Goal: Use online tool/utility

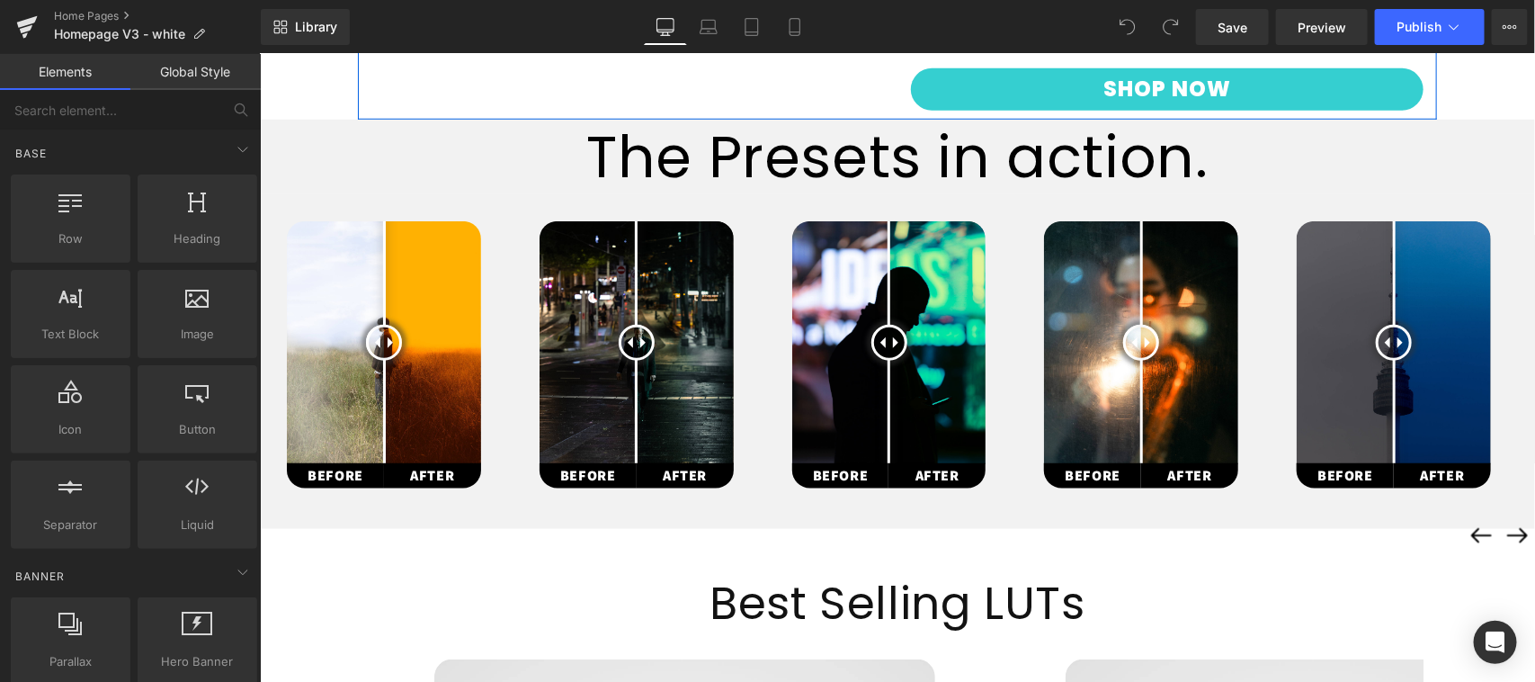
scroll to position [749, 0]
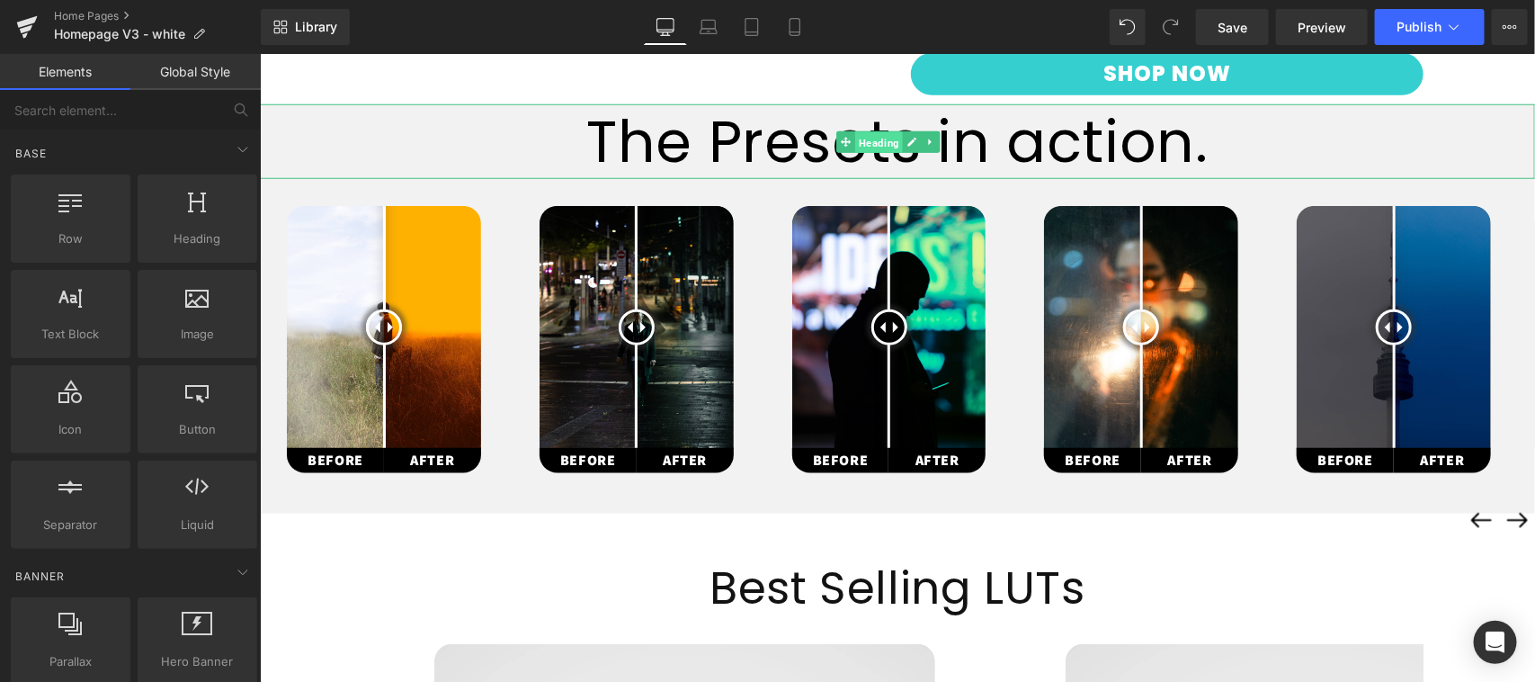
click at [881, 131] on span "Heading" at bounding box center [879, 142] width 48 height 22
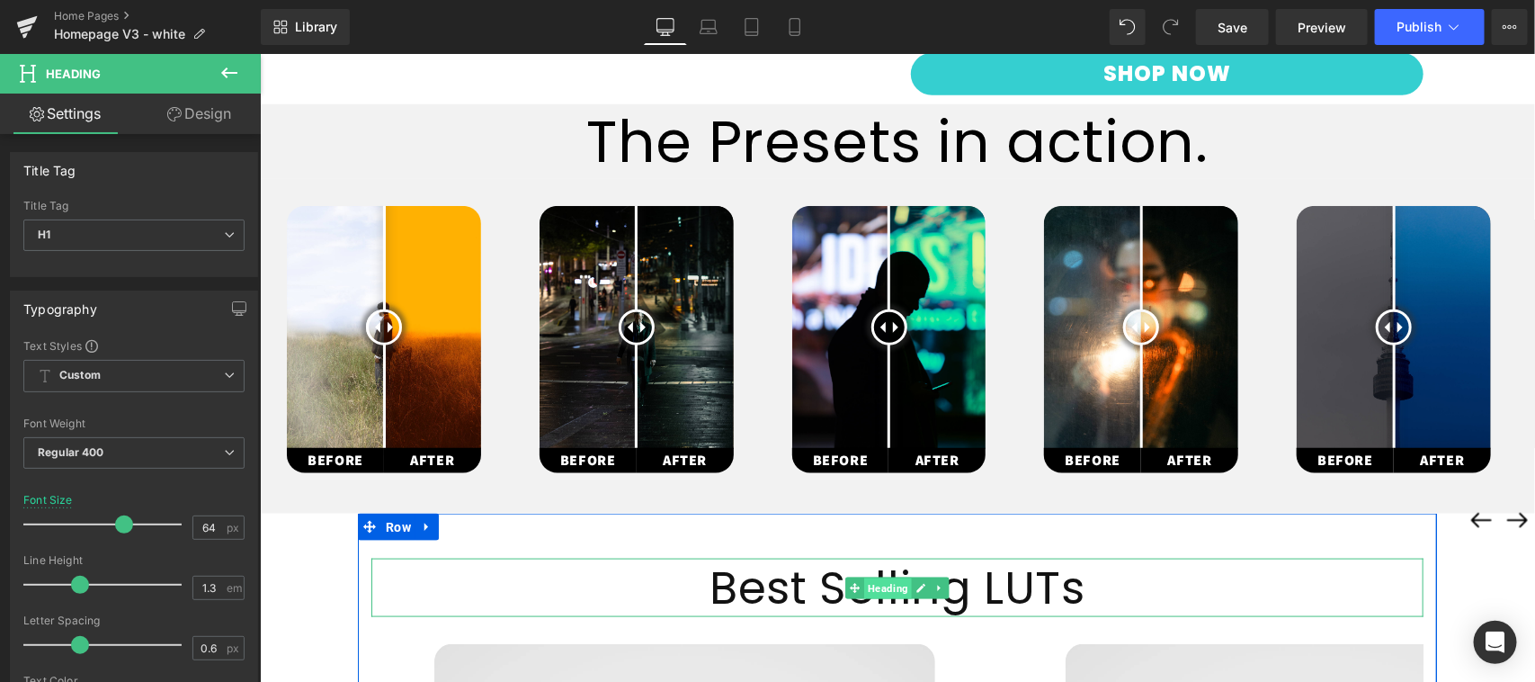
click at [888, 577] on span "Heading" at bounding box center [888, 588] width 48 height 22
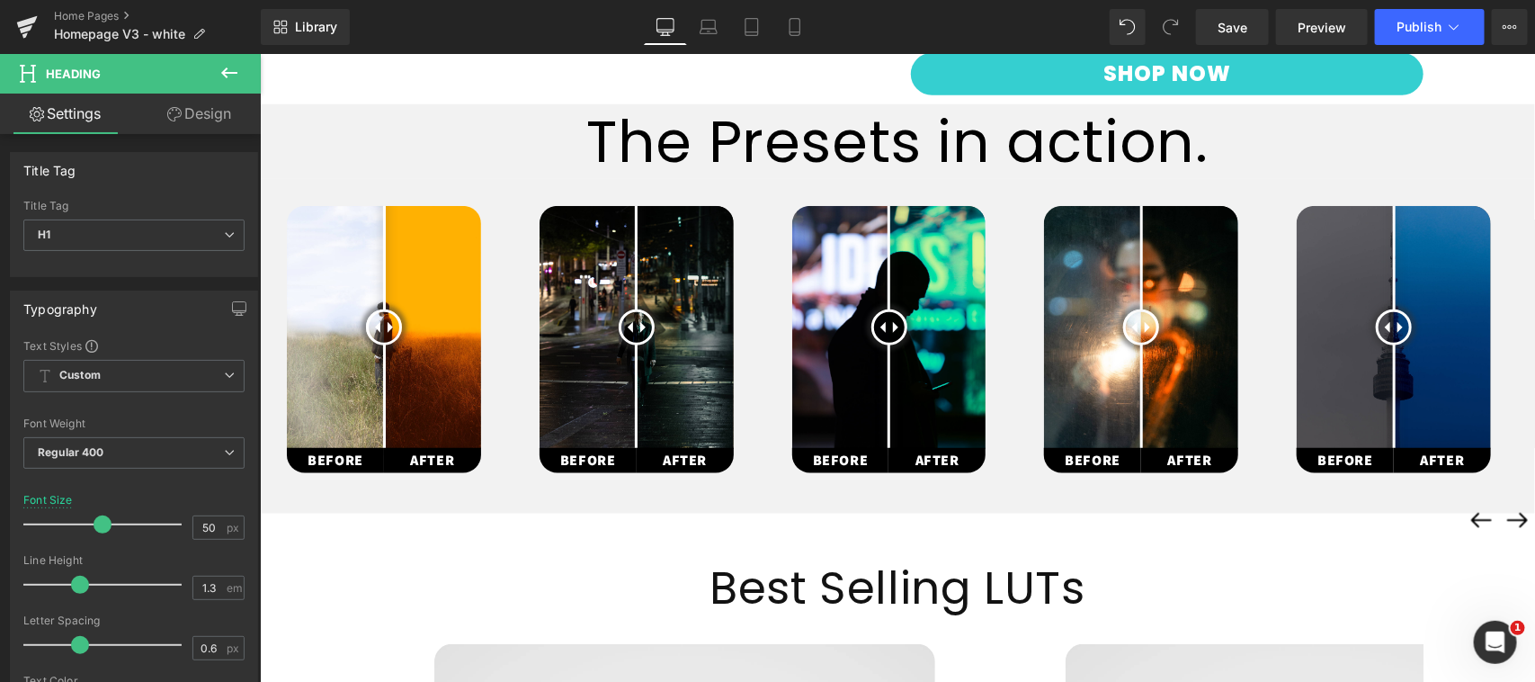
scroll to position [0, 0]
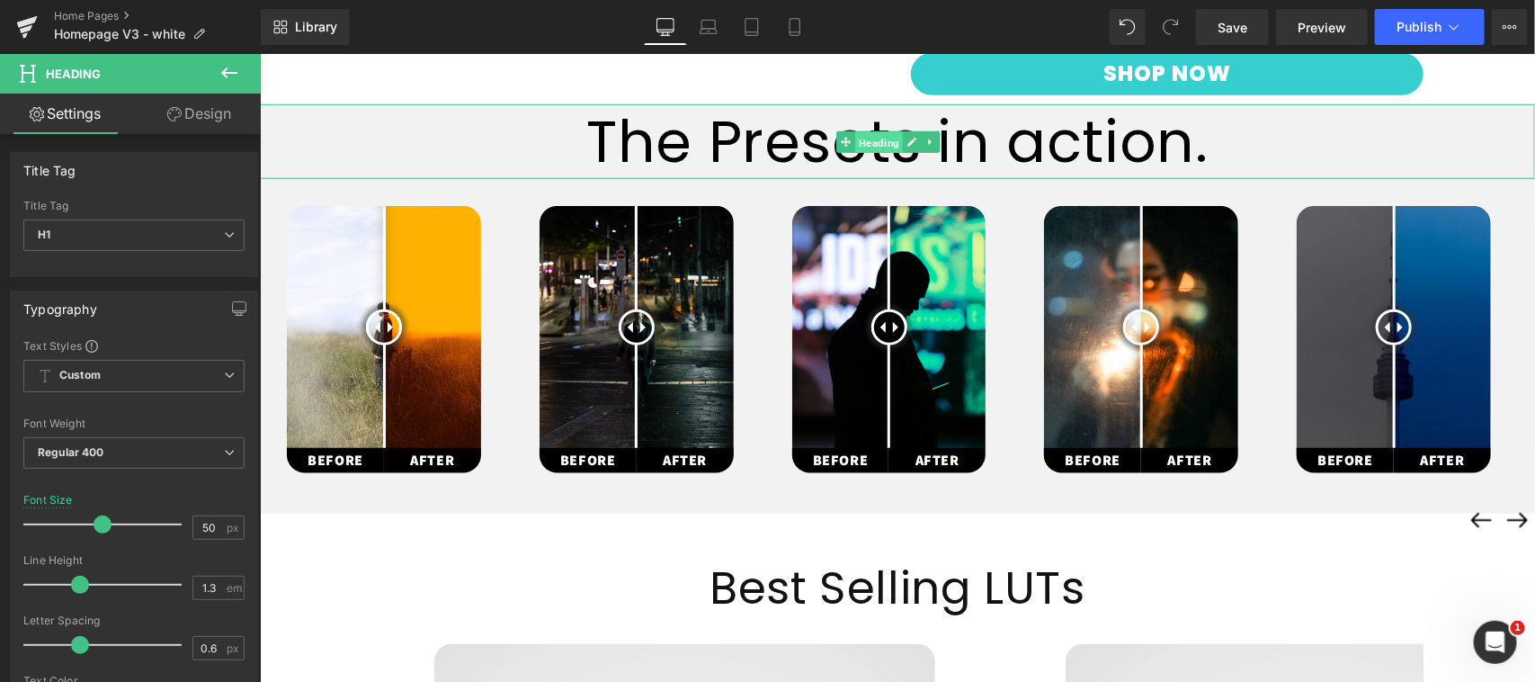
click at [886, 131] on span "Heading" at bounding box center [879, 142] width 48 height 22
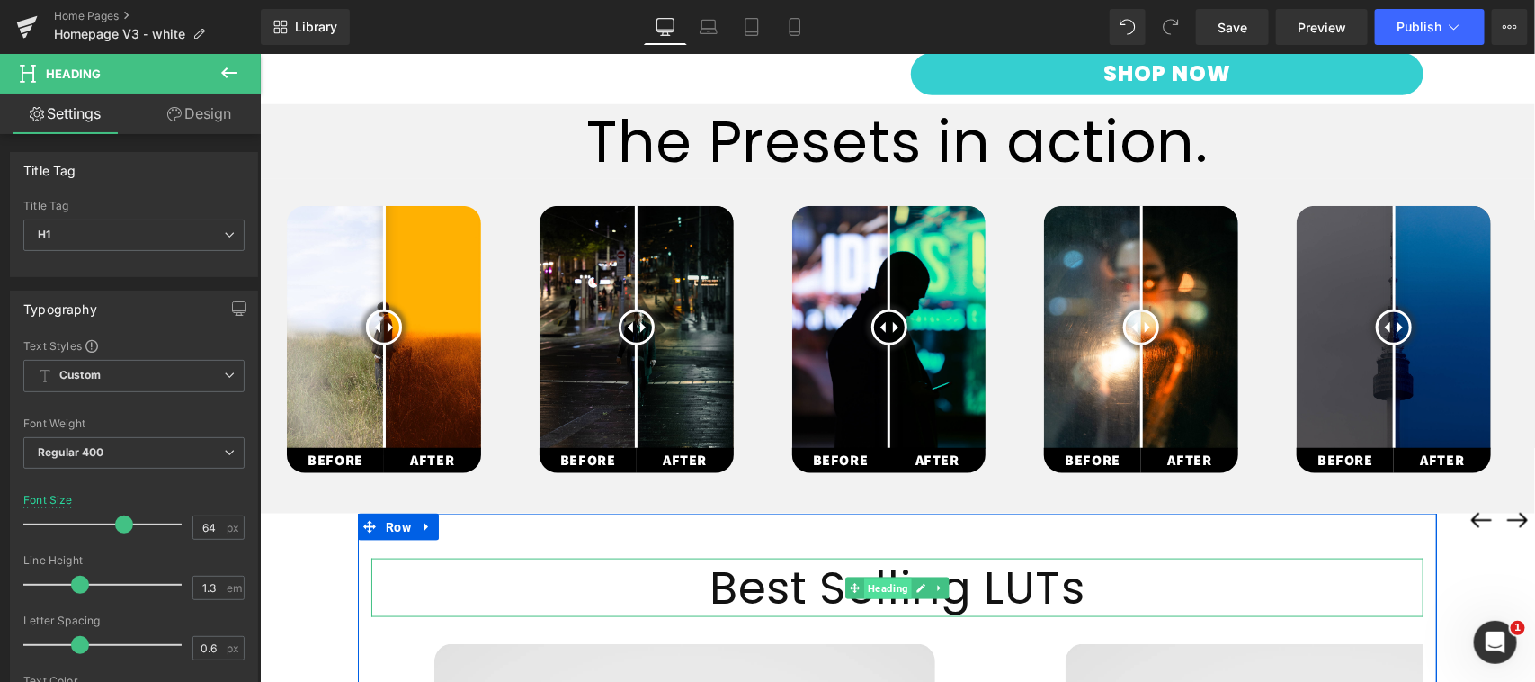
click at [900, 577] on span "Heading" at bounding box center [888, 588] width 48 height 22
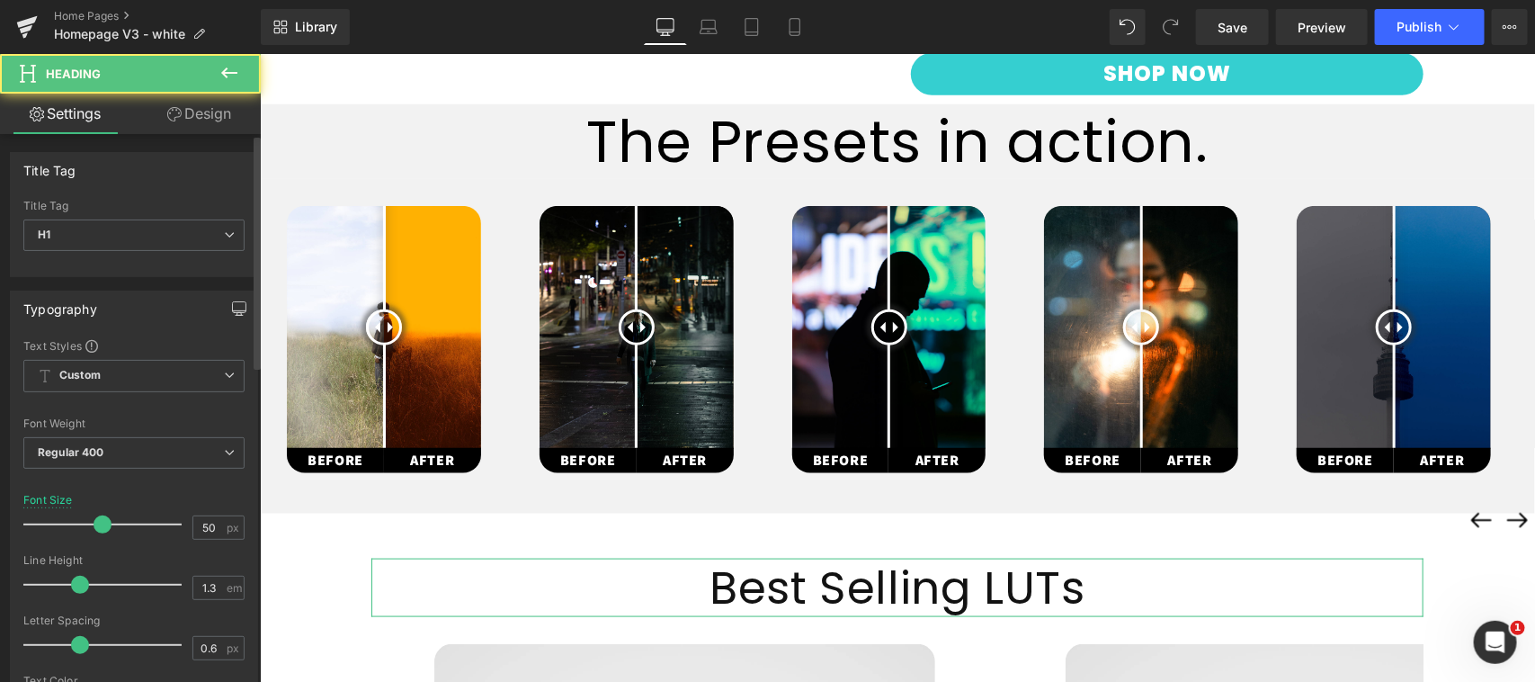
click at [232, 298] on button "button" at bounding box center [239, 308] width 29 height 34
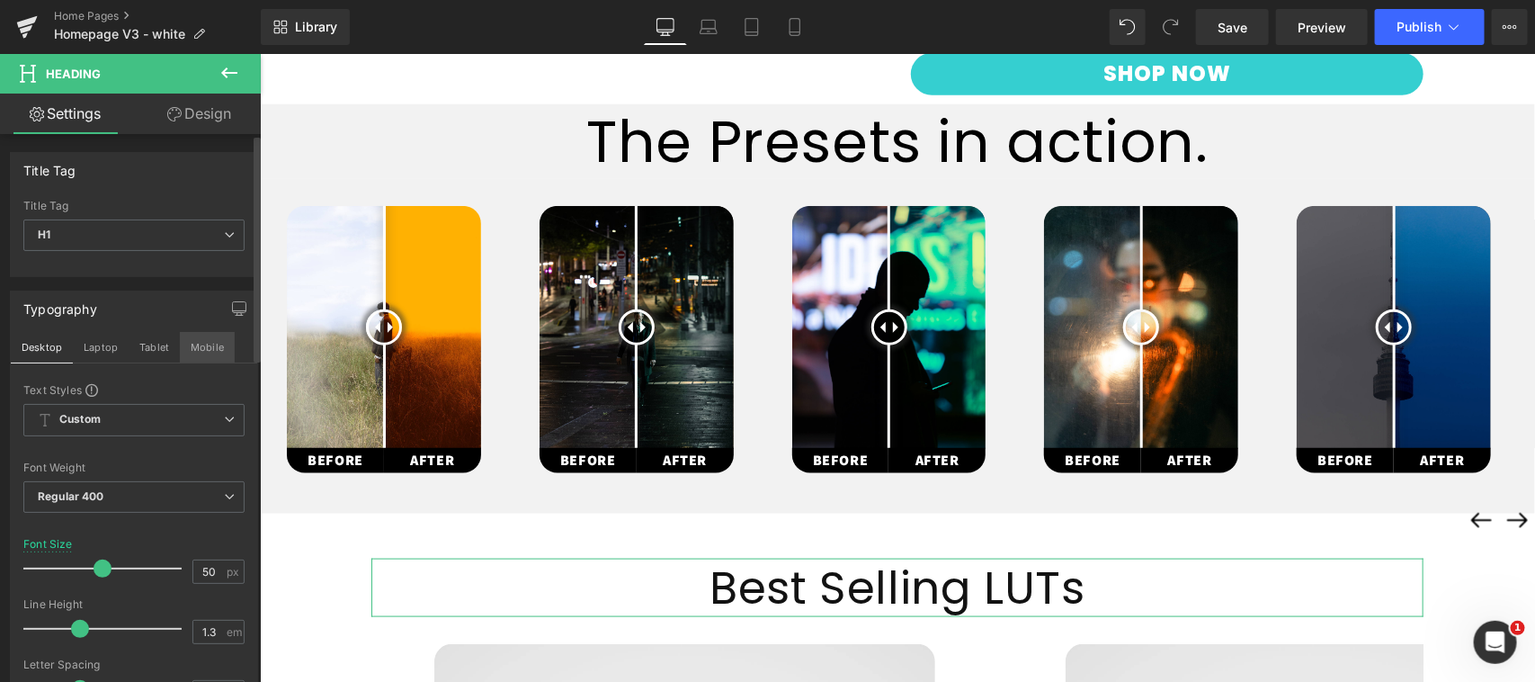
click at [193, 348] on button "Mobile" at bounding box center [207, 347] width 55 height 31
type input "45"
type input "100"
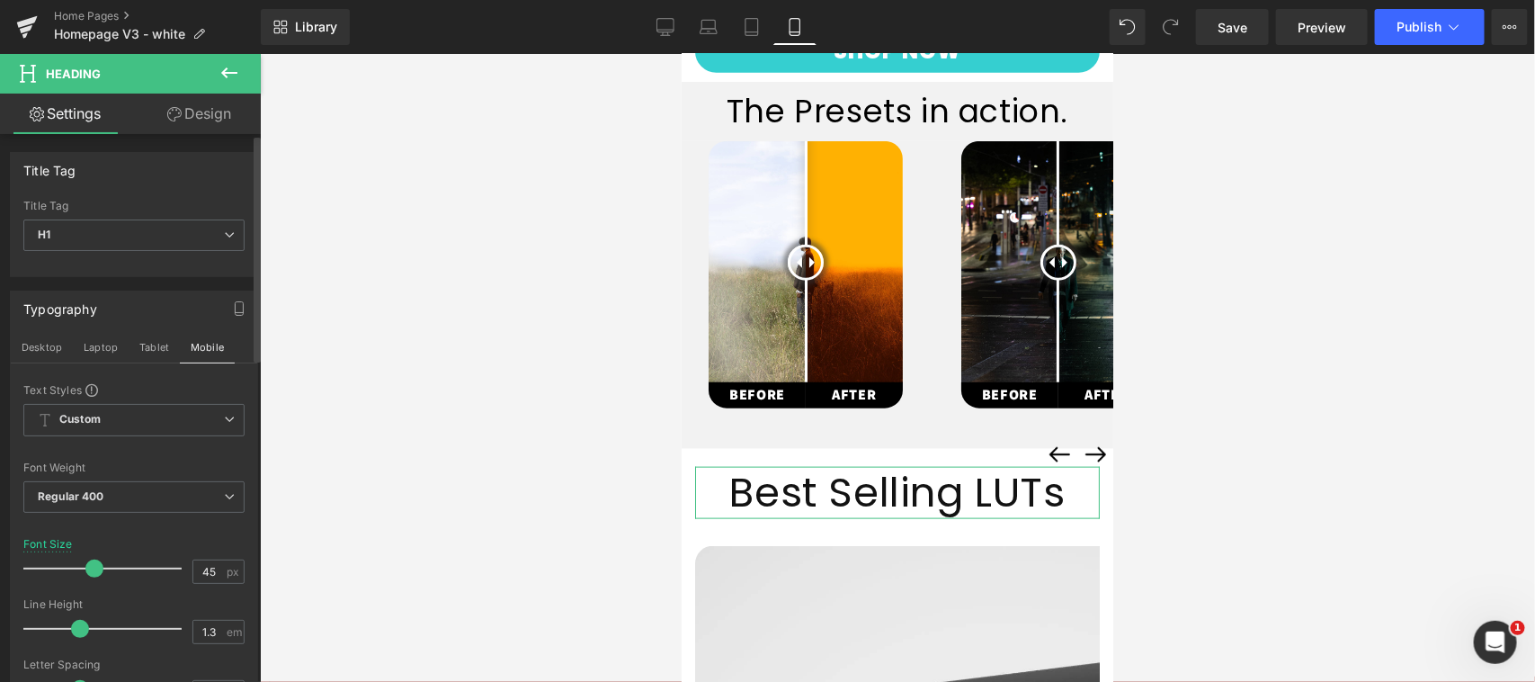
scroll to position [1057, 0]
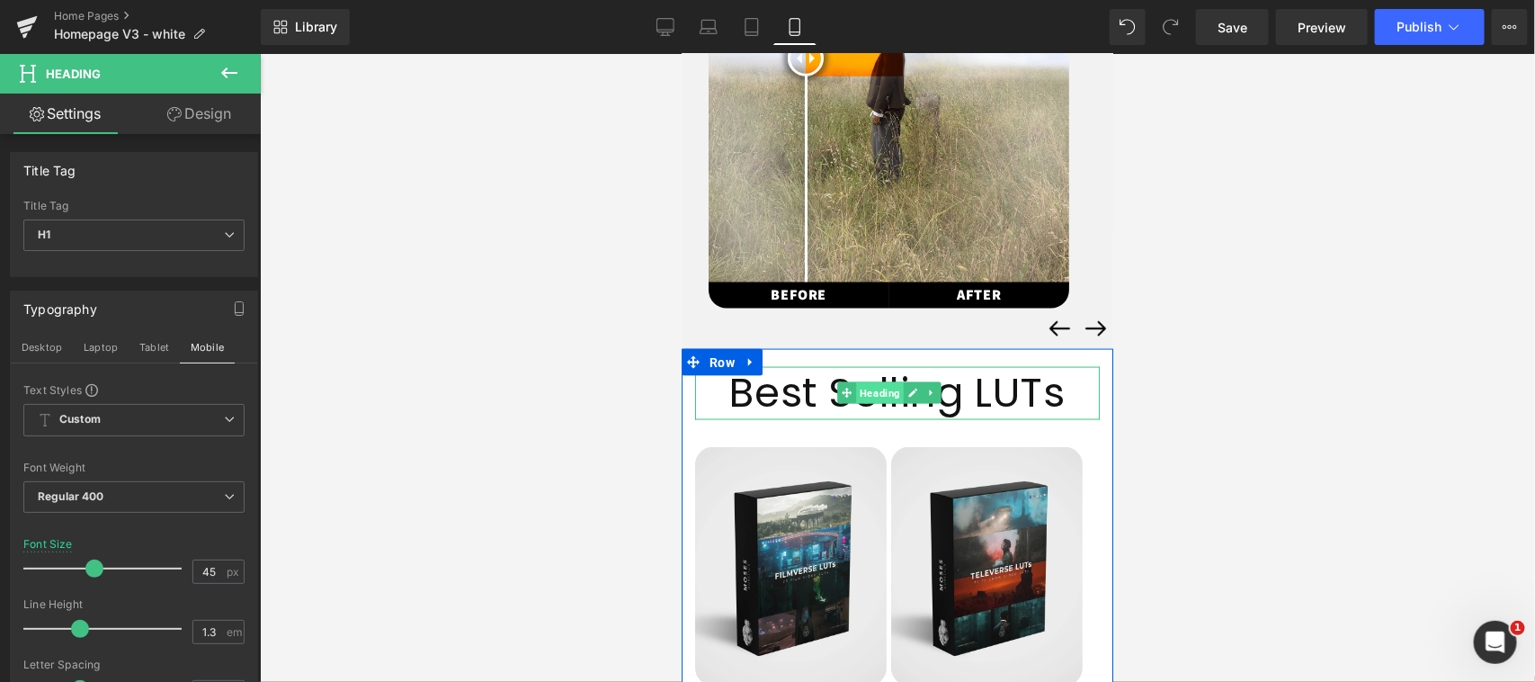
click at [872, 381] on span "Heading" at bounding box center [879, 392] width 48 height 22
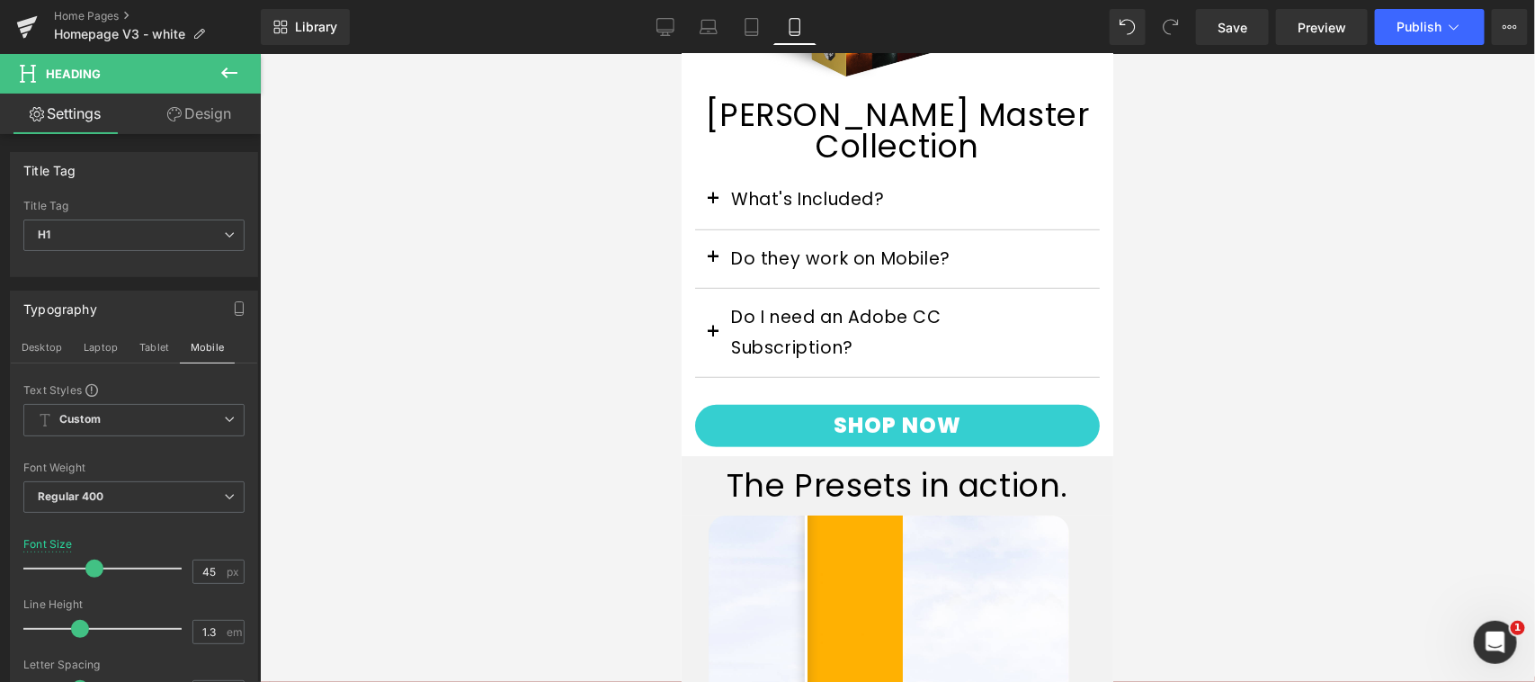
scroll to position [307, 0]
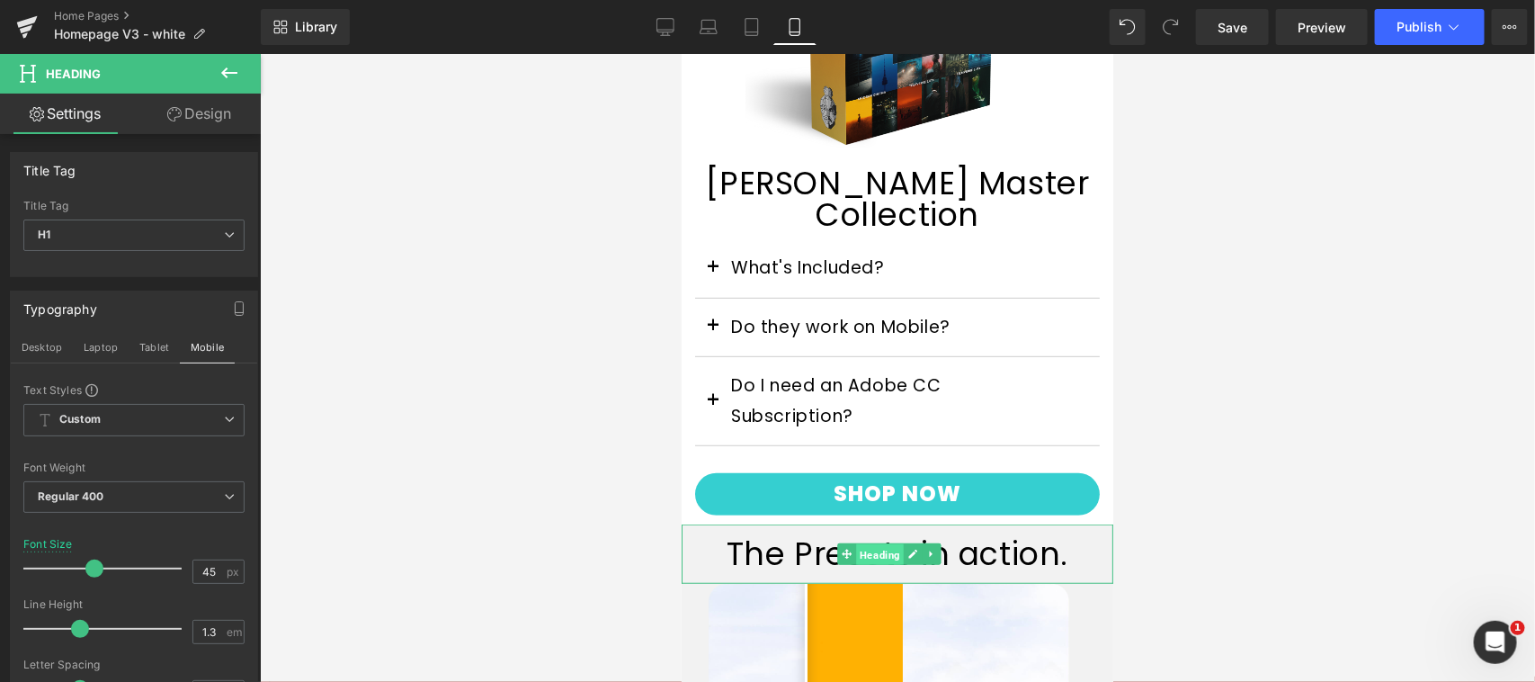
click at [884, 543] on span "Heading" at bounding box center [879, 554] width 48 height 22
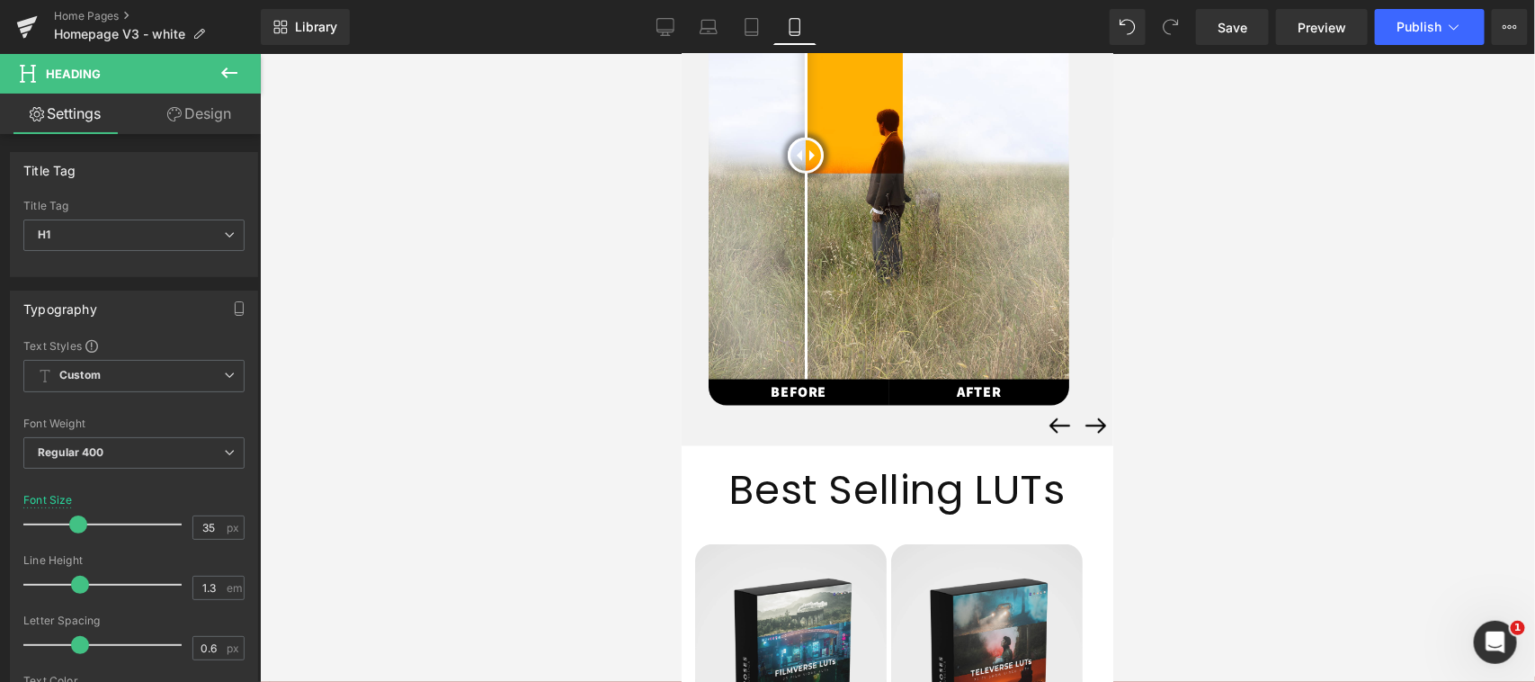
scroll to position [1355, 0]
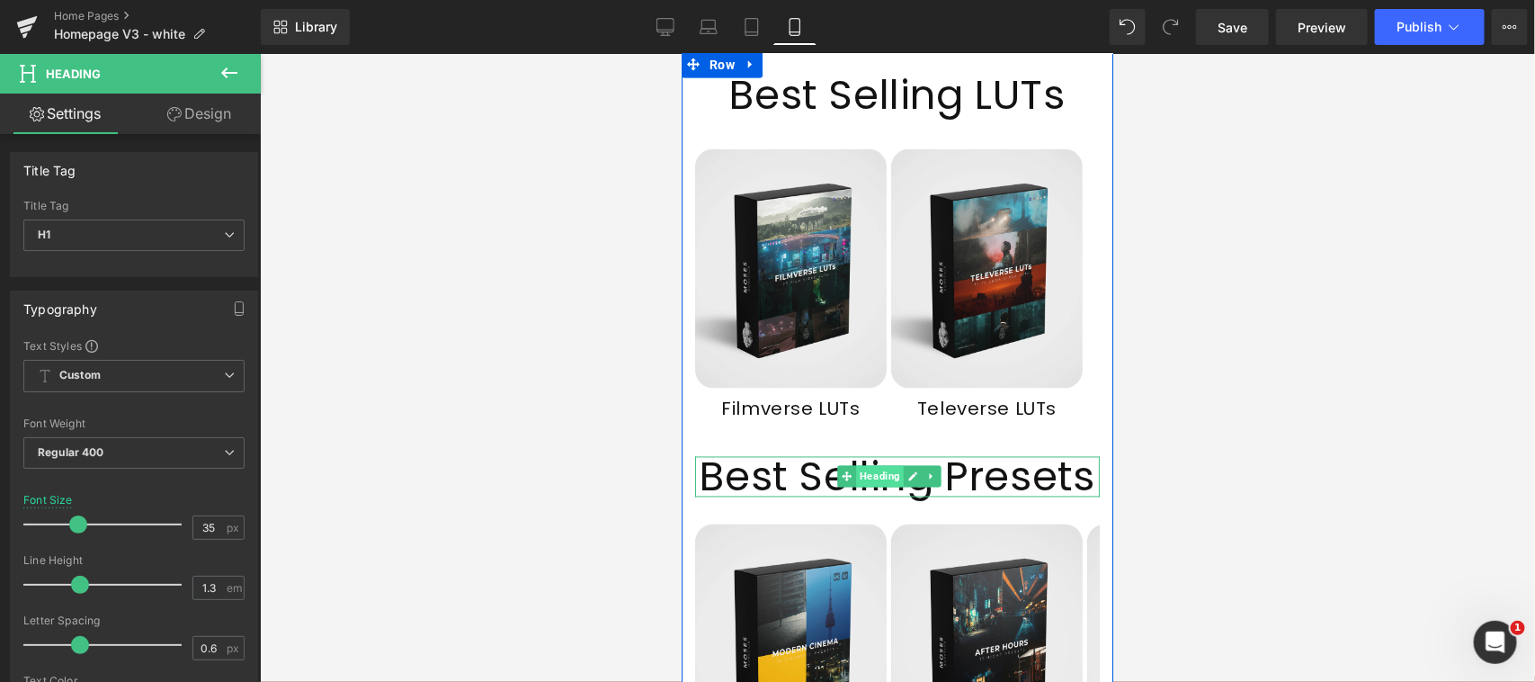
click at [882, 479] on span "Heading" at bounding box center [879, 476] width 48 height 22
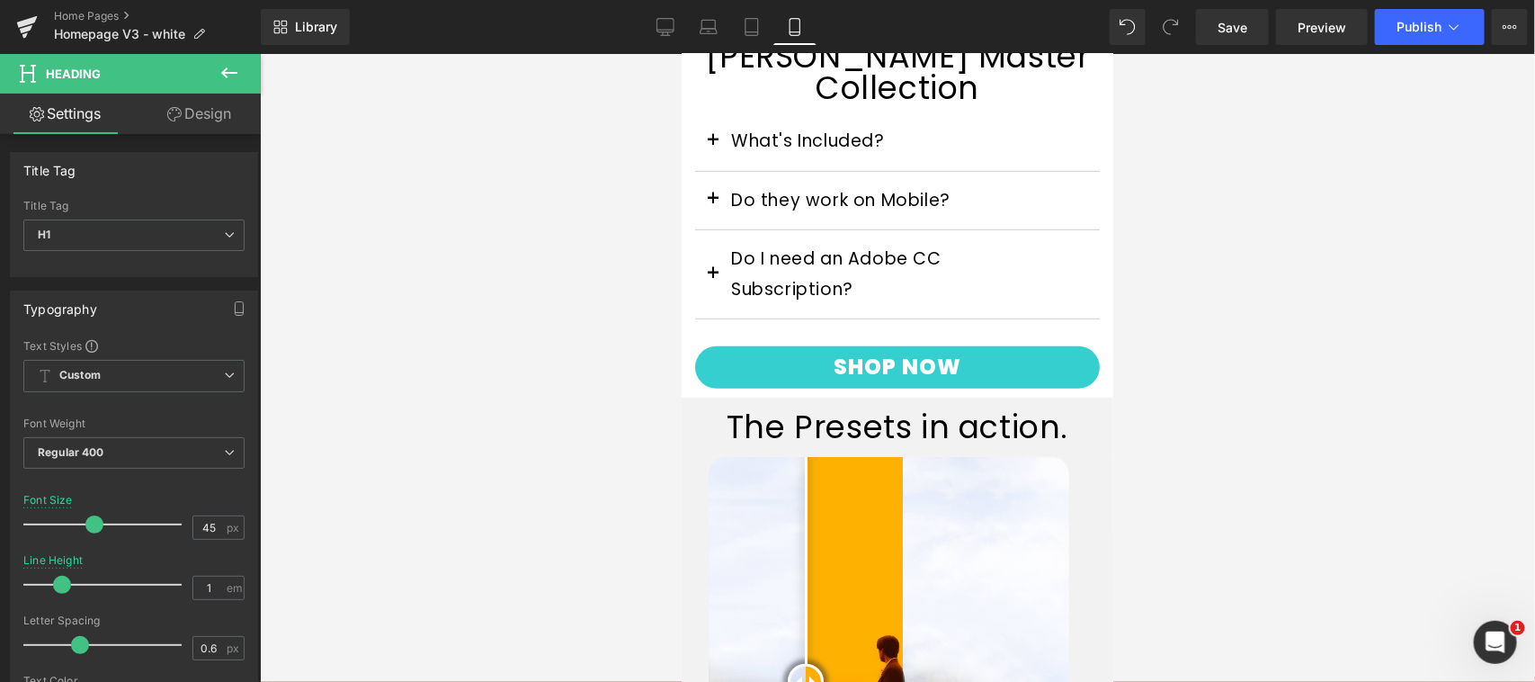
scroll to position [230, 0]
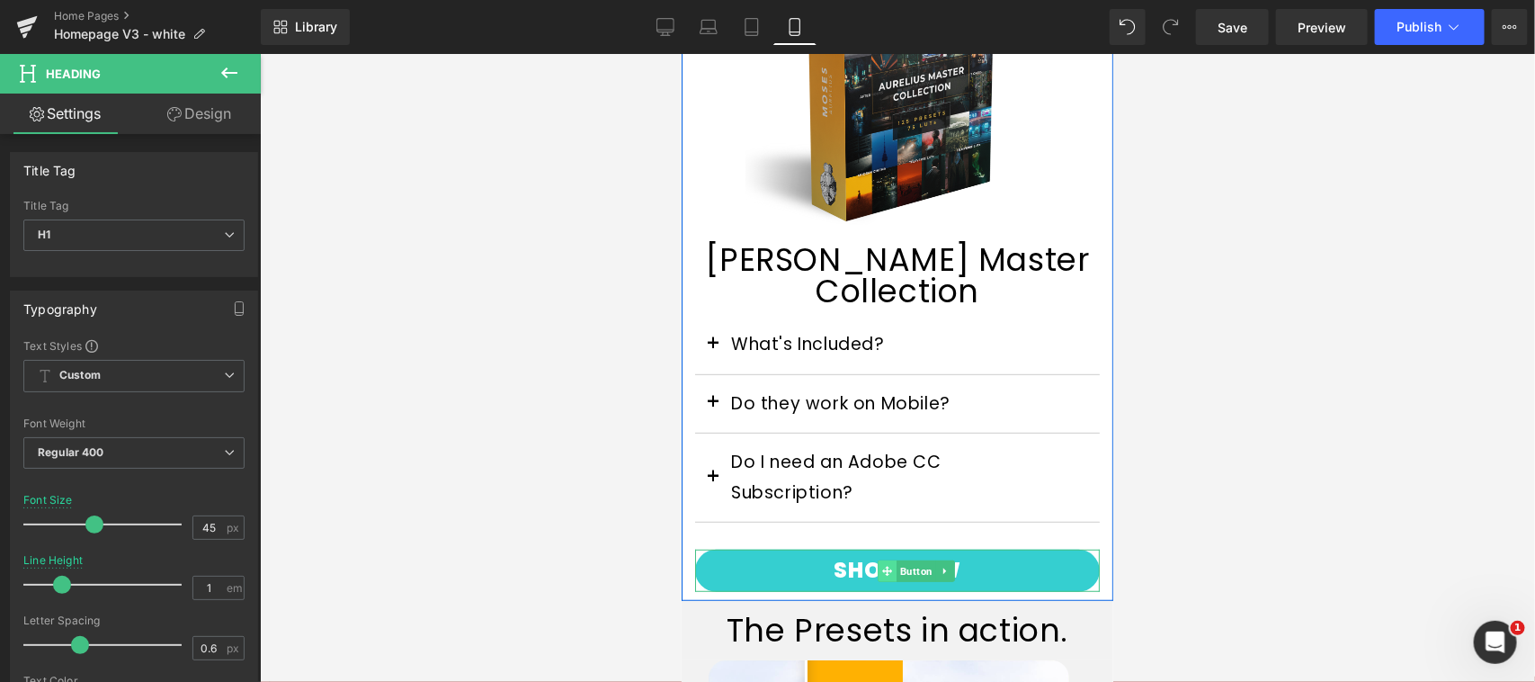
click at [888, 565] on icon at bounding box center [887, 570] width 10 height 10
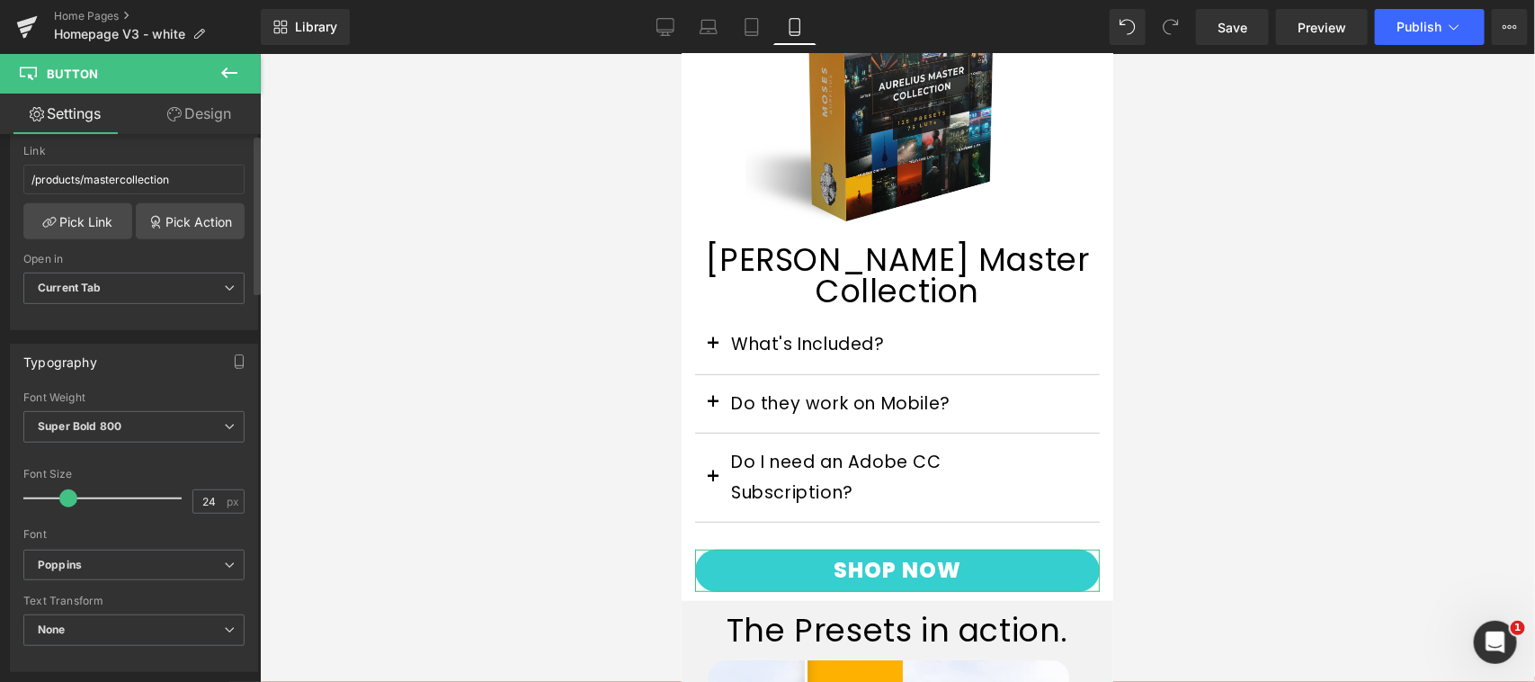
scroll to position [374, 0]
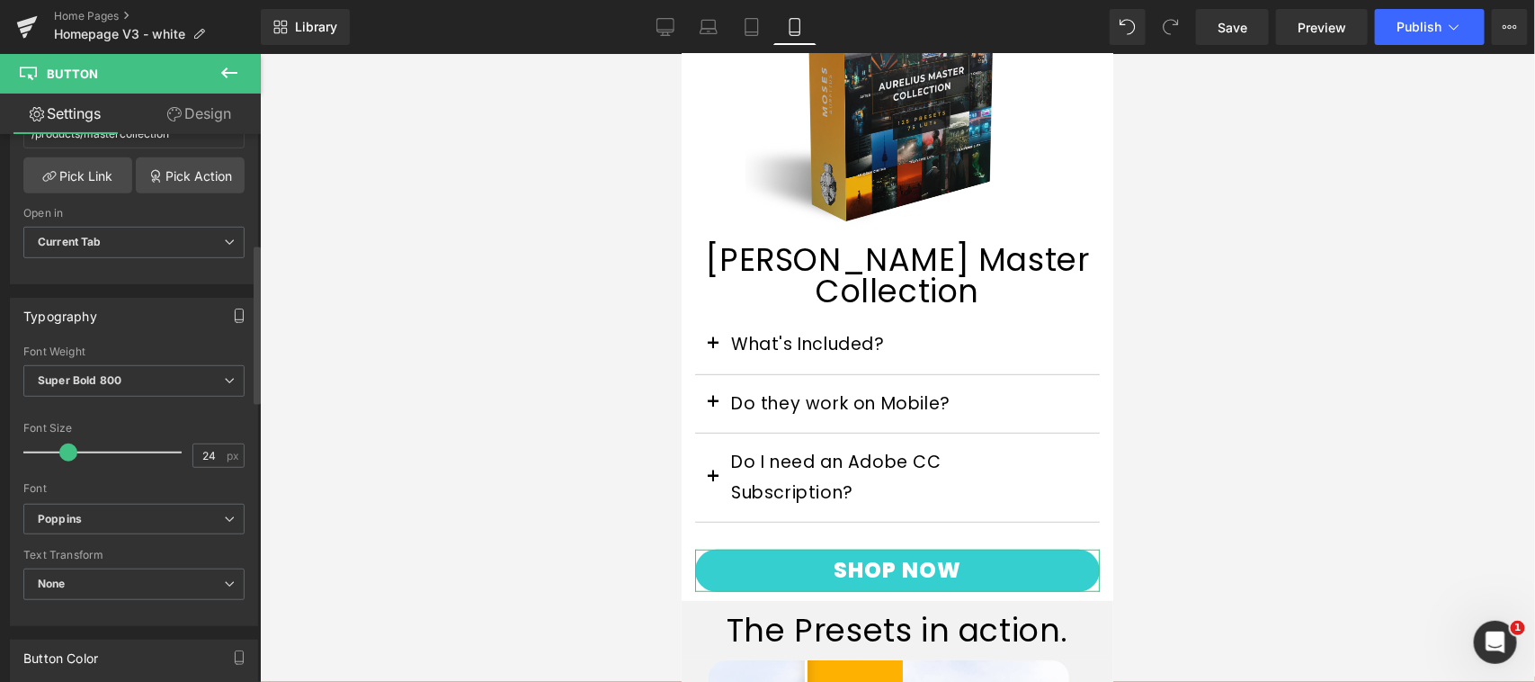
click at [236, 315] on icon "button" at bounding box center [240, 315] width 8 height 13
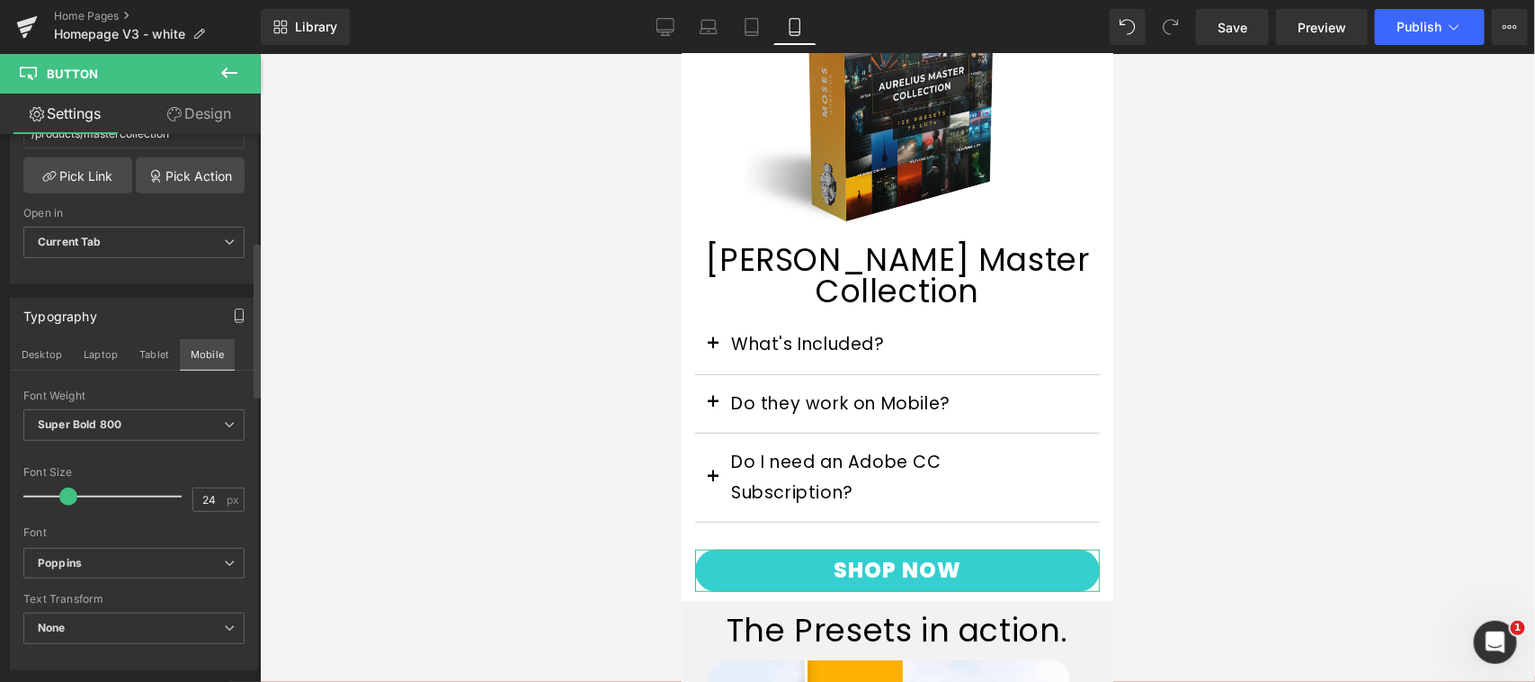
click at [199, 358] on button "Mobile" at bounding box center [207, 354] width 55 height 31
